Goal: Check status: Check status

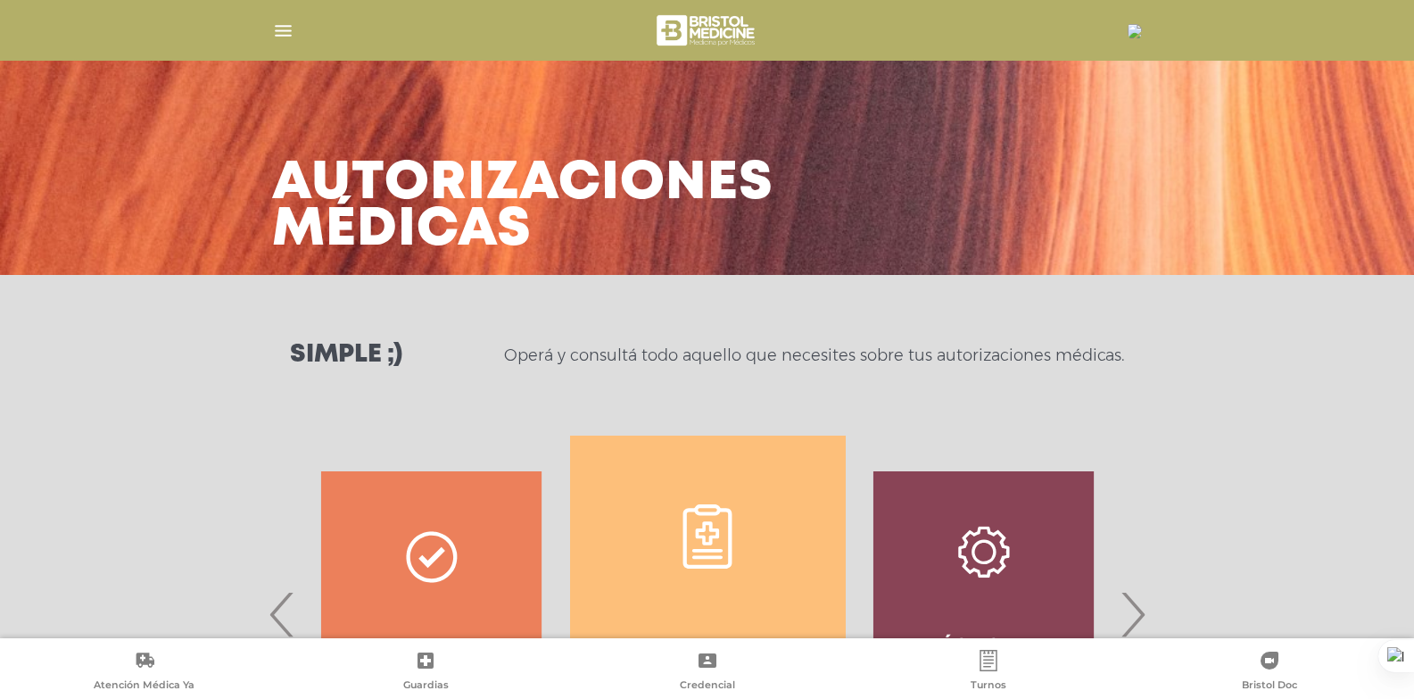
select select "**********"
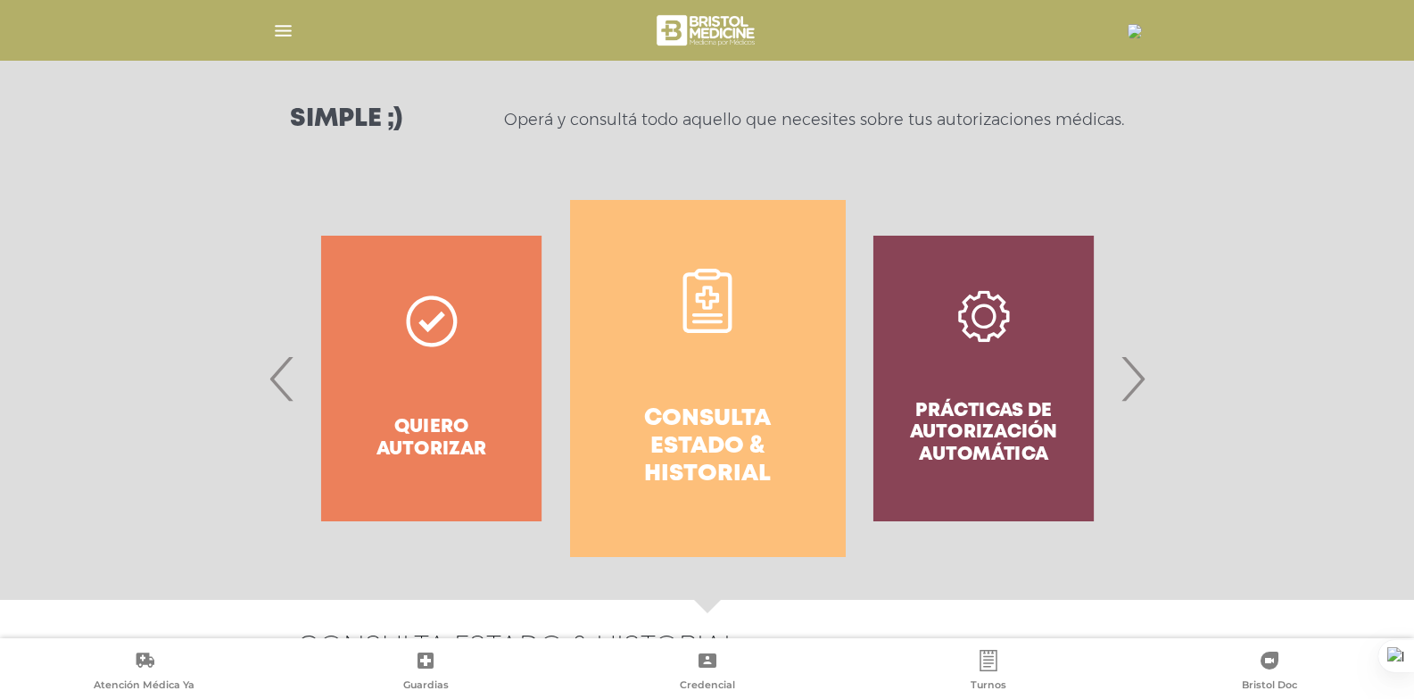
scroll to position [268, 0]
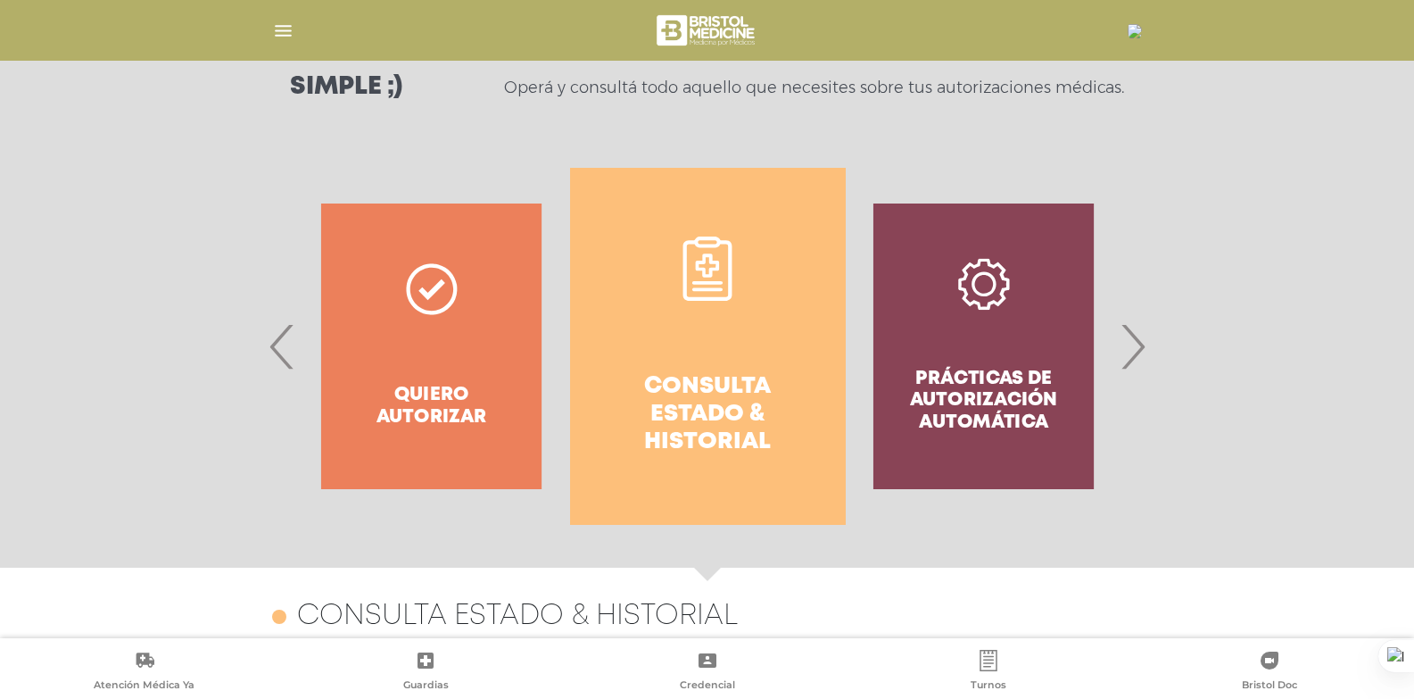
click at [728, 388] on h4 "Consulta estado & historial" at bounding box center [707, 415] width 211 height 84
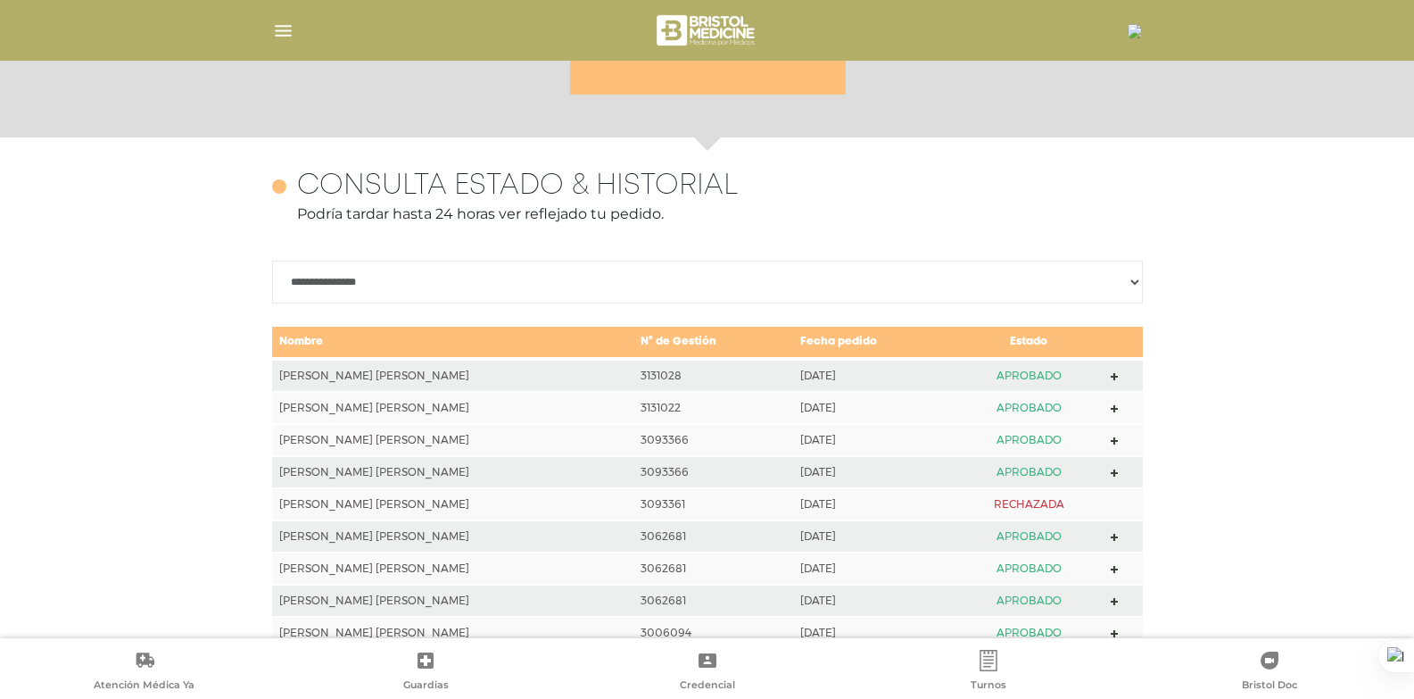
scroll to position [792, 0]
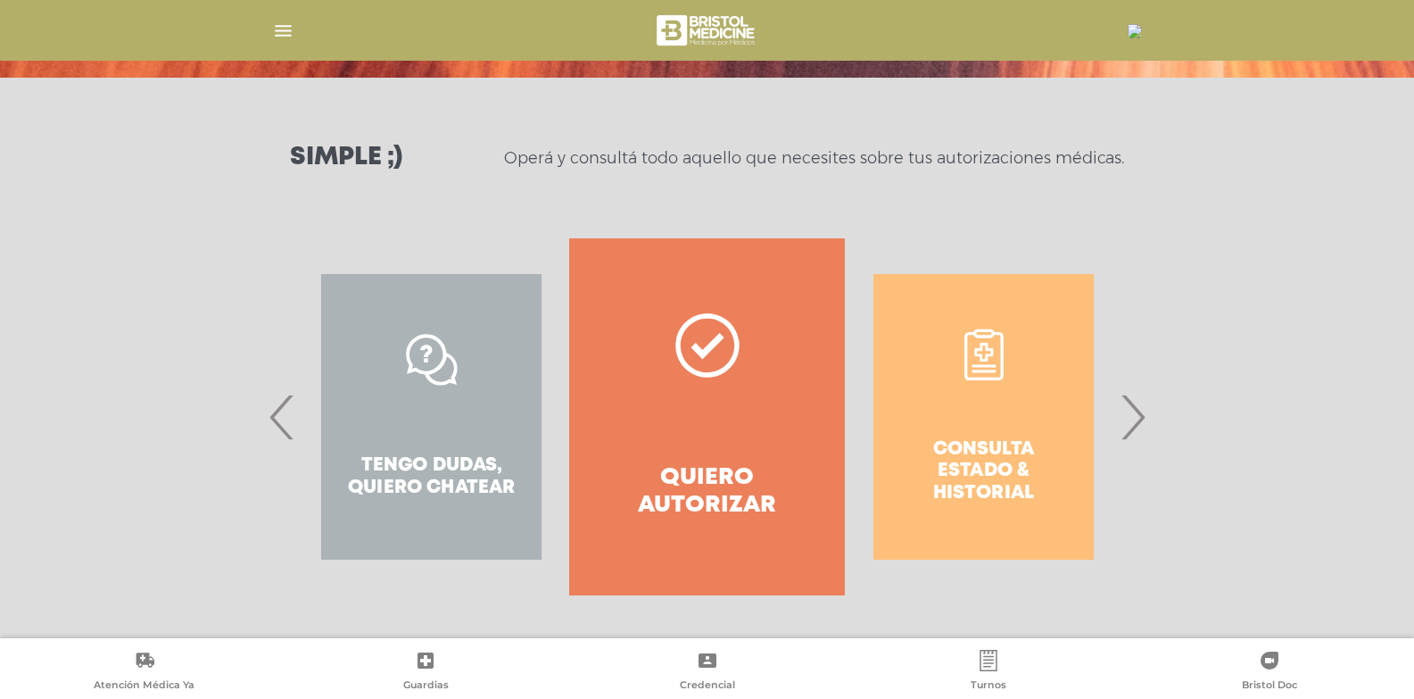
scroll to position [197, 0]
click at [1129, 426] on span "›" at bounding box center [1132, 416] width 35 height 96
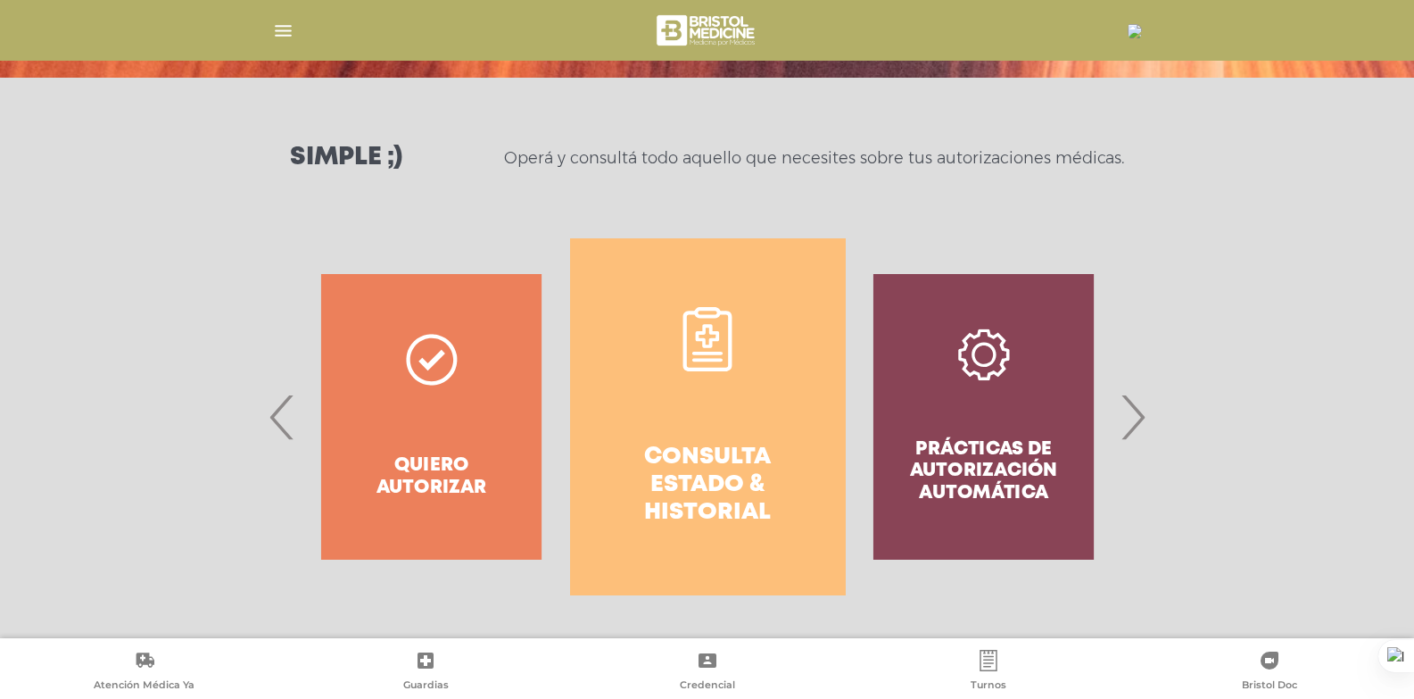
click at [702, 411] on link "Consulta estado & historial" at bounding box center [708, 416] width 276 height 357
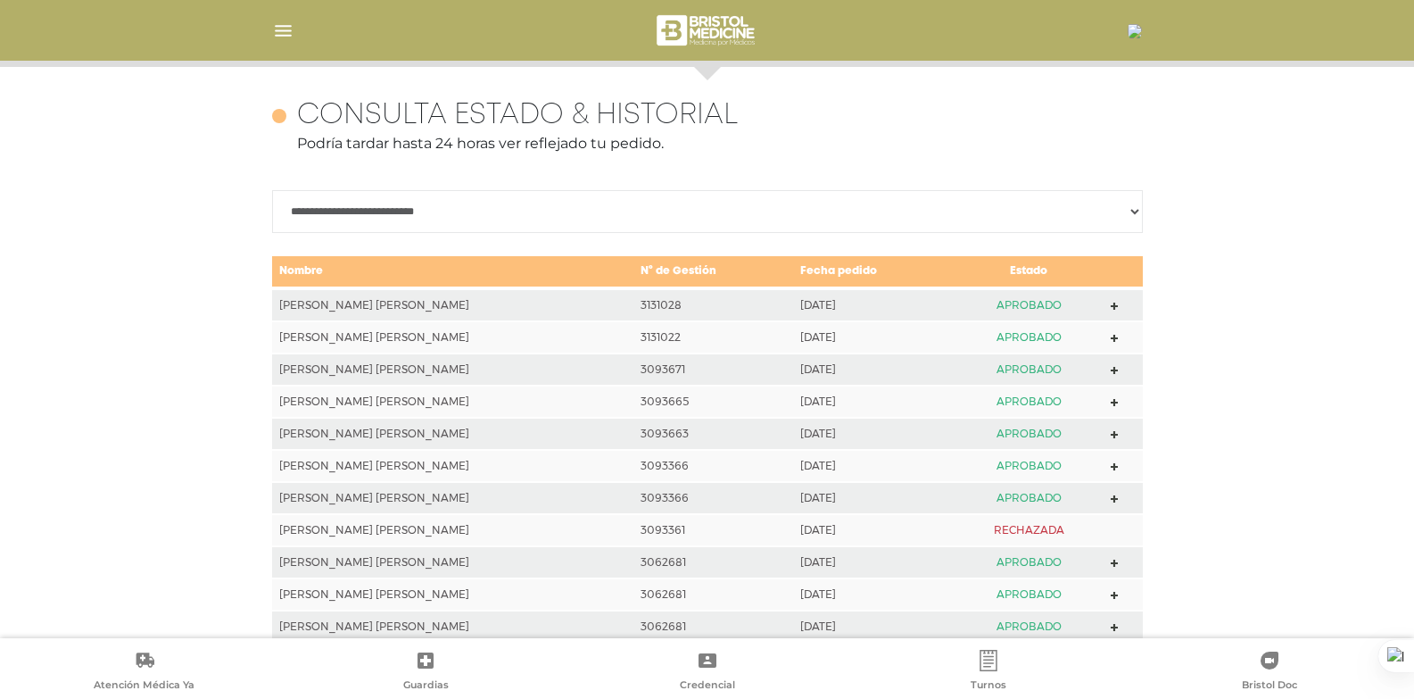
scroll to position [792, 0]
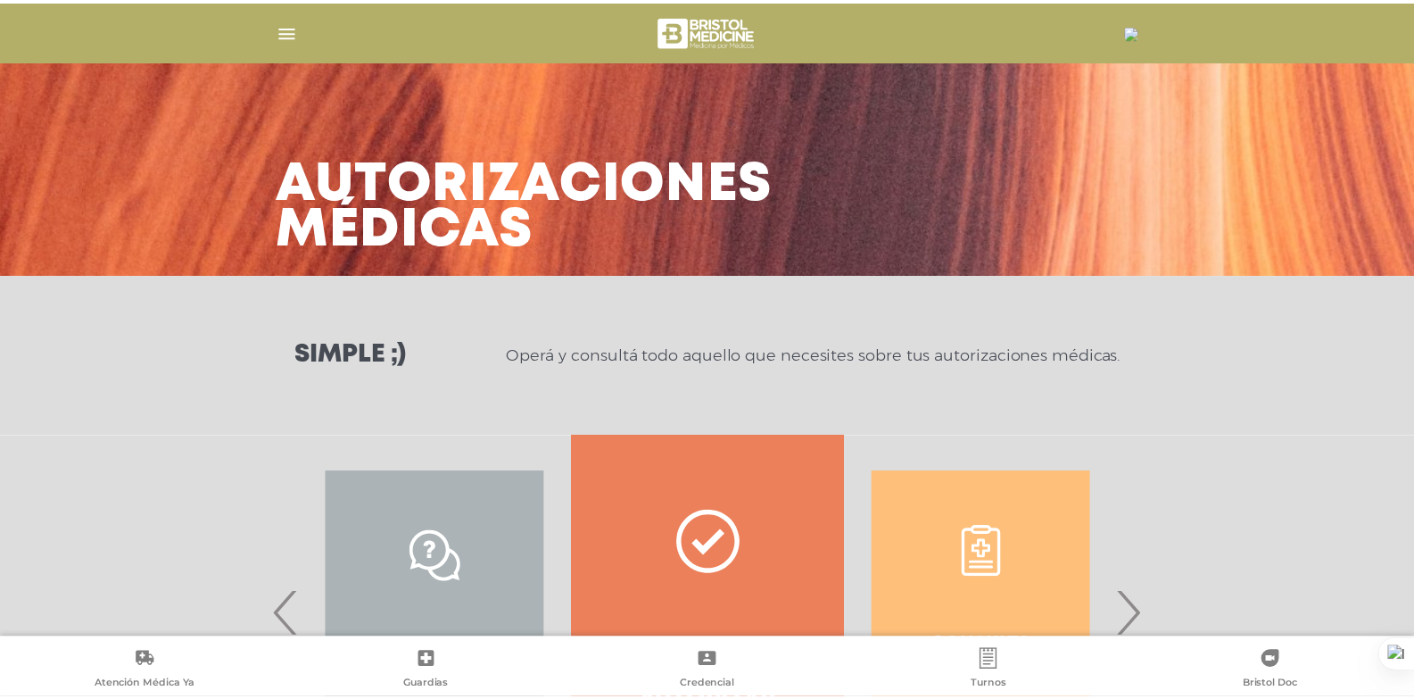
scroll to position [197, 0]
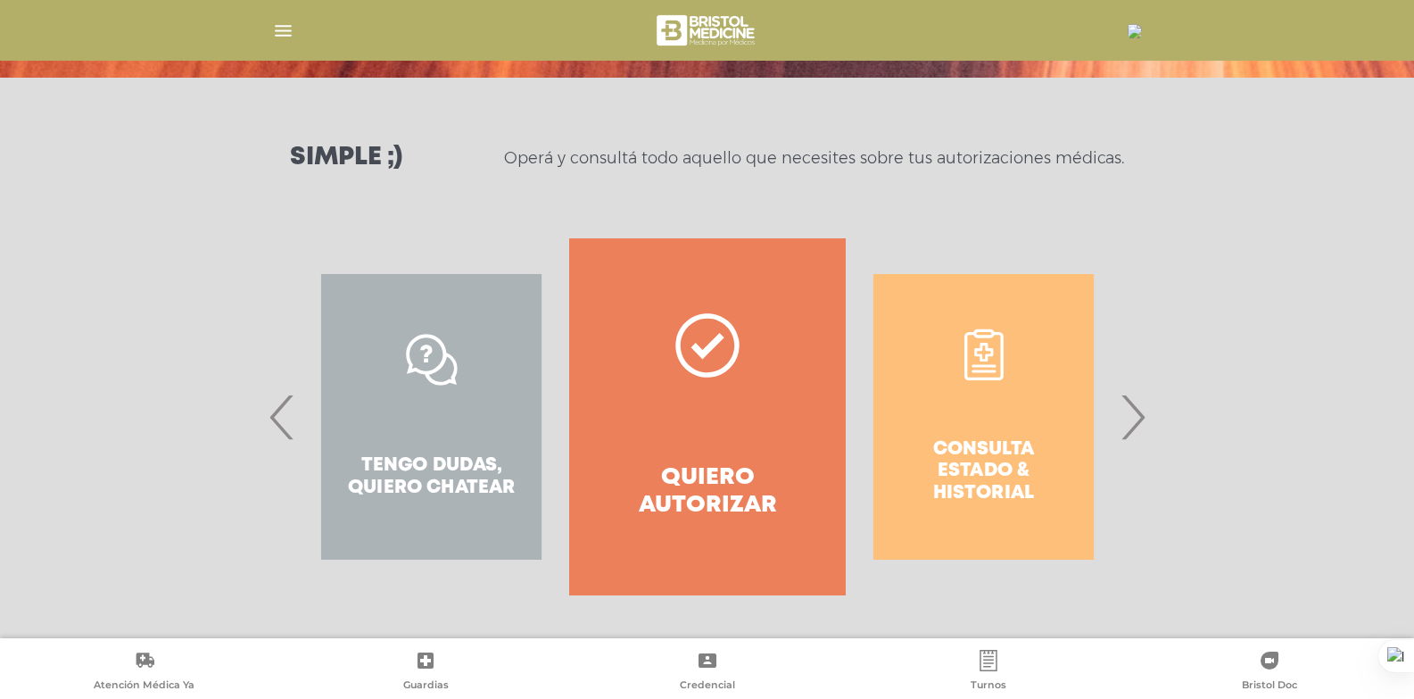
click at [1130, 426] on span "›" at bounding box center [1132, 416] width 35 height 96
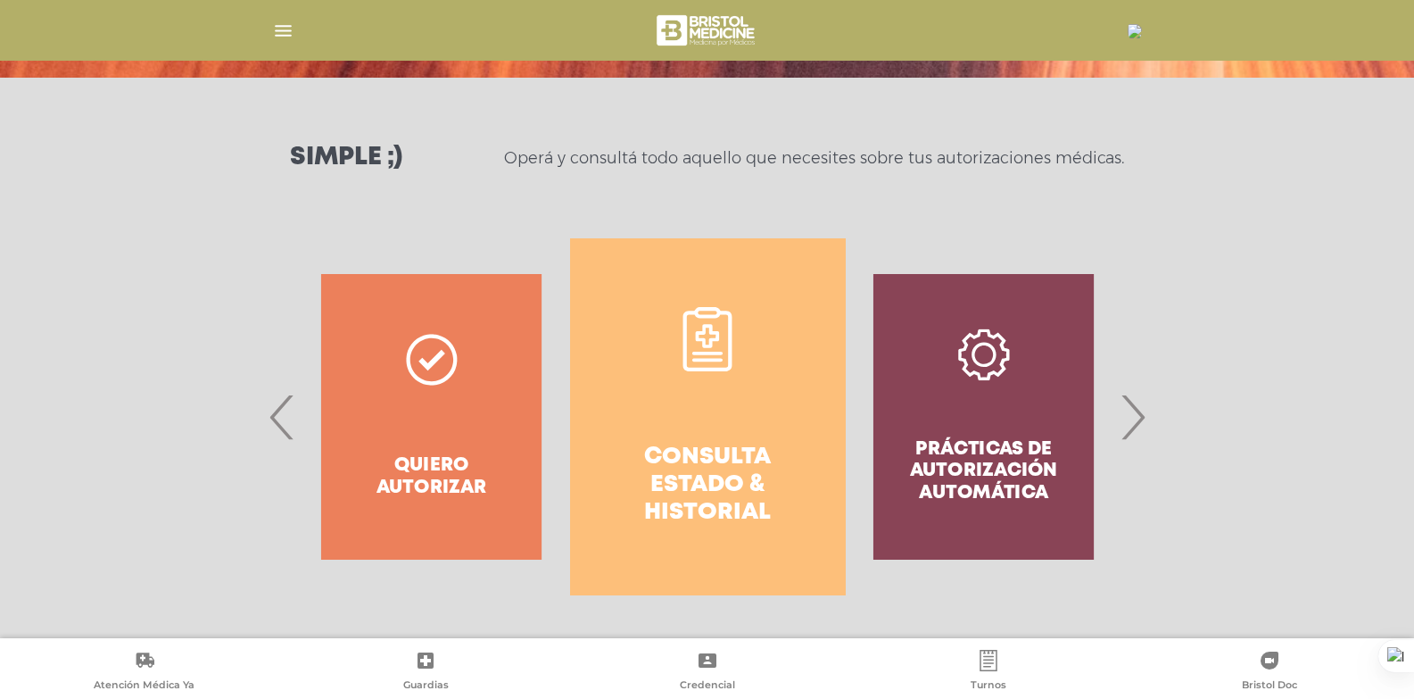
click at [782, 409] on link "Consulta estado & historial" at bounding box center [708, 416] width 276 height 357
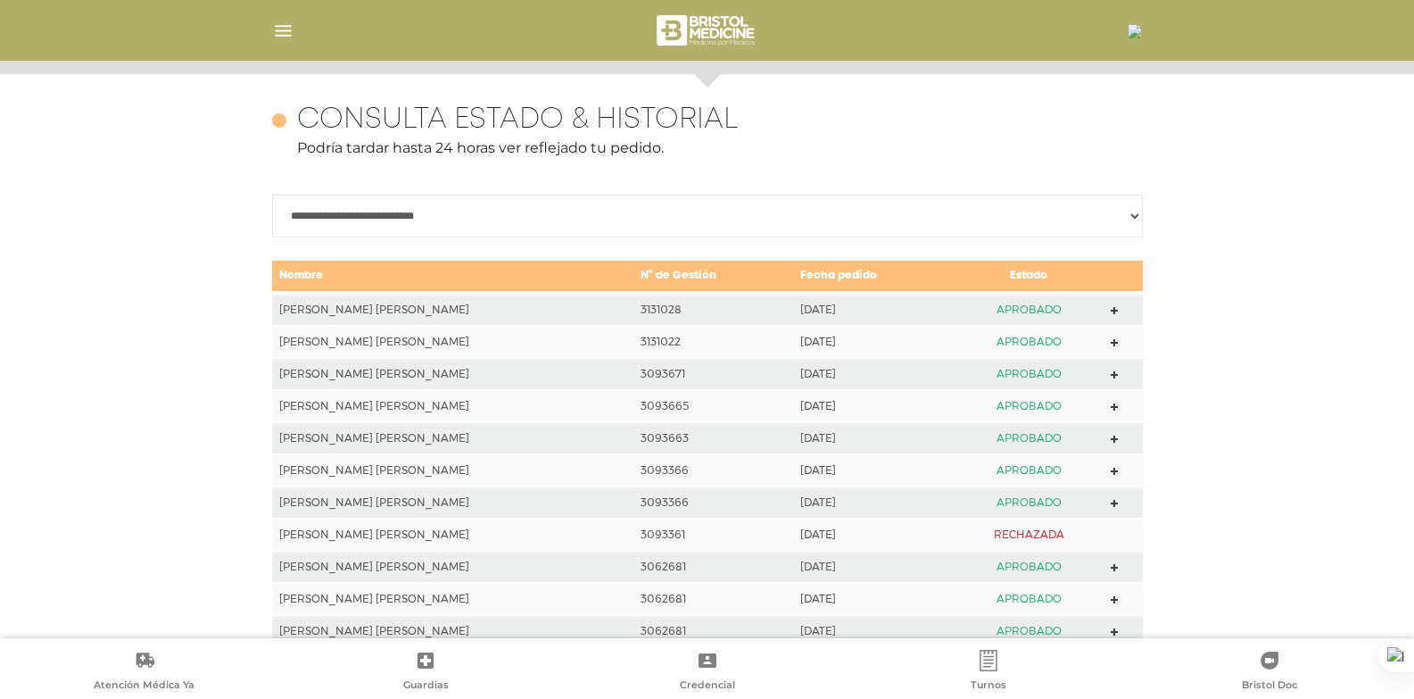
scroll to position [792, 0]
